Goal: Navigation & Orientation: Find specific page/section

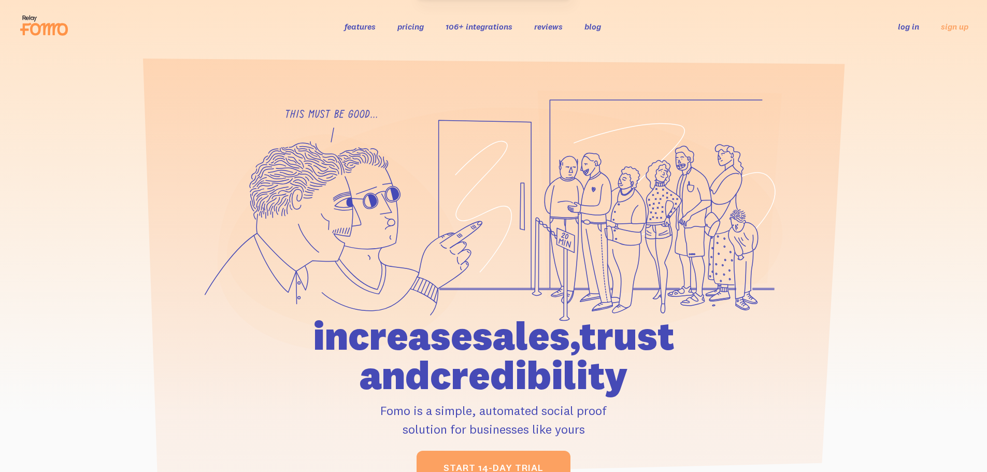
click at [911, 30] on link "log in" at bounding box center [908, 26] width 21 height 10
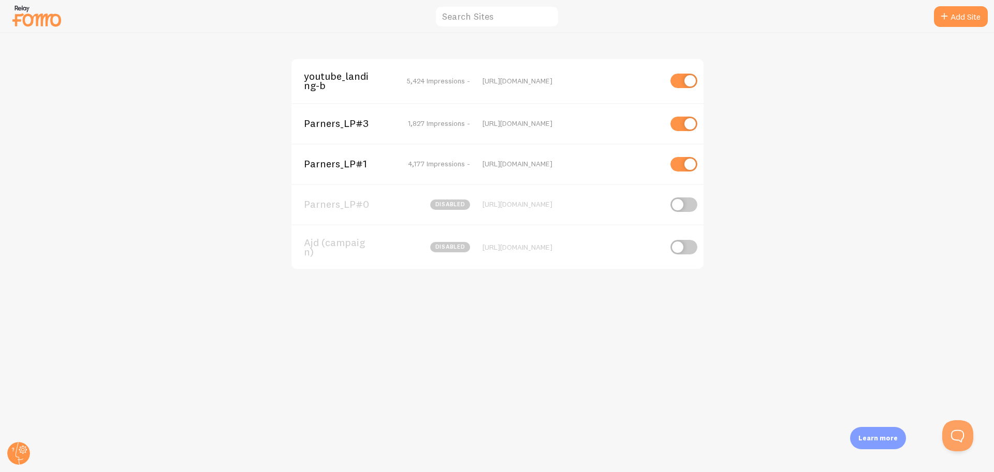
click at [346, 167] on span "Parners_LP#1" at bounding box center [345, 163] width 83 height 9
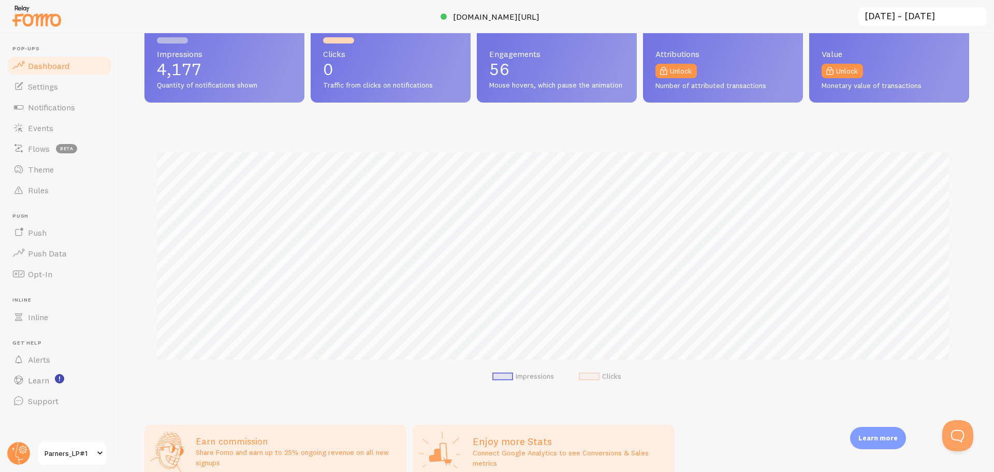
scroll to position [202, 0]
